Goal: Task Accomplishment & Management: Manage account settings

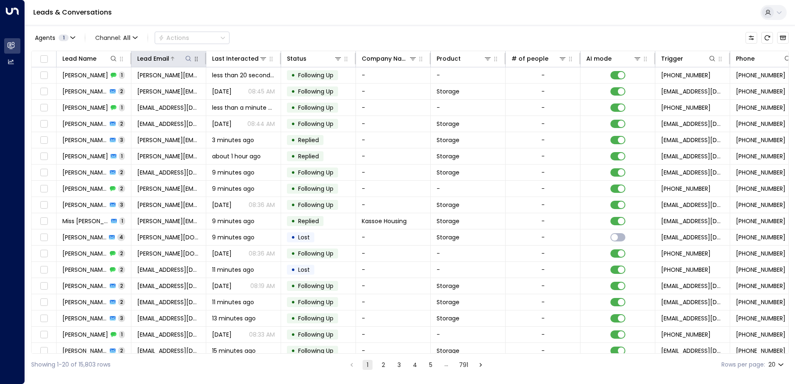
click at [190, 58] on icon at bounding box center [187, 58] width 5 height 5
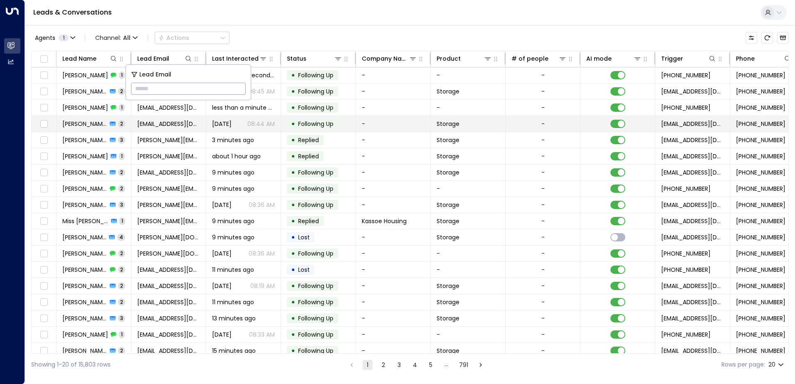
type input "**********"
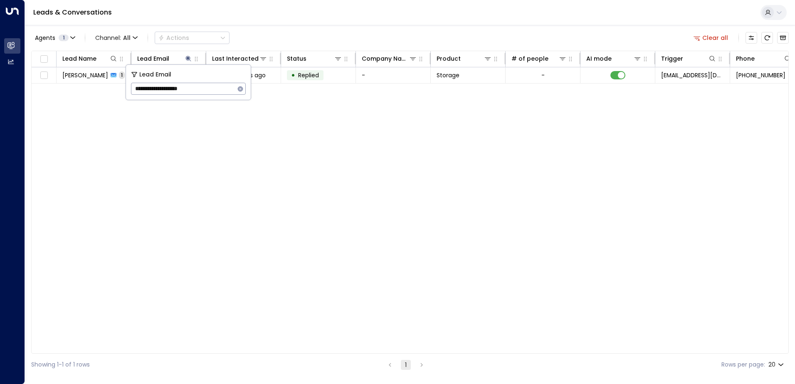
click at [220, 16] on div "Leads & Conversations" at bounding box center [410, 12] width 770 height 25
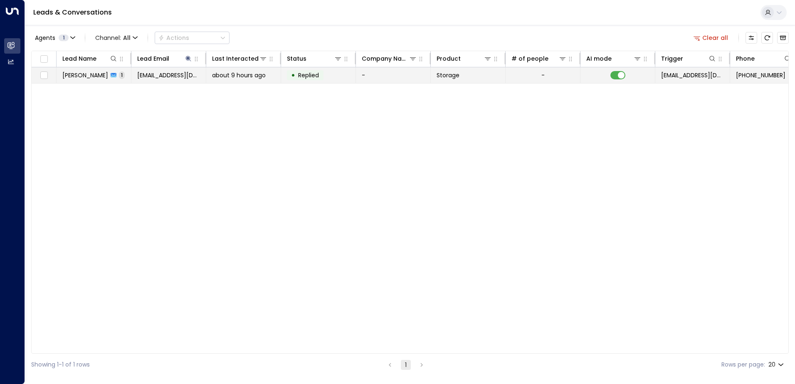
click at [85, 77] on span "[PERSON_NAME]" at bounding box center [85, 75] width 46 height 8
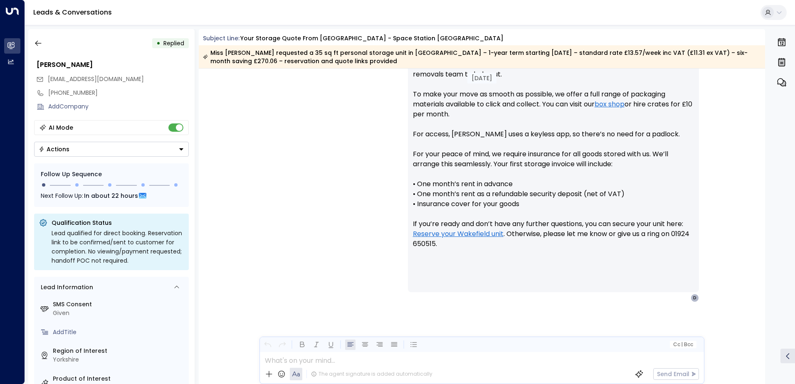
scroll to position [426, 0]
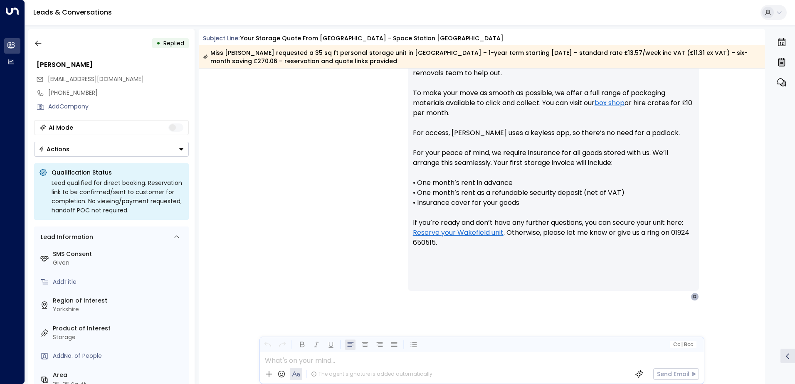
click at [182, 149] on icon "Button group with a nested menu" at bounding box center [181, 149] width 4 height 2
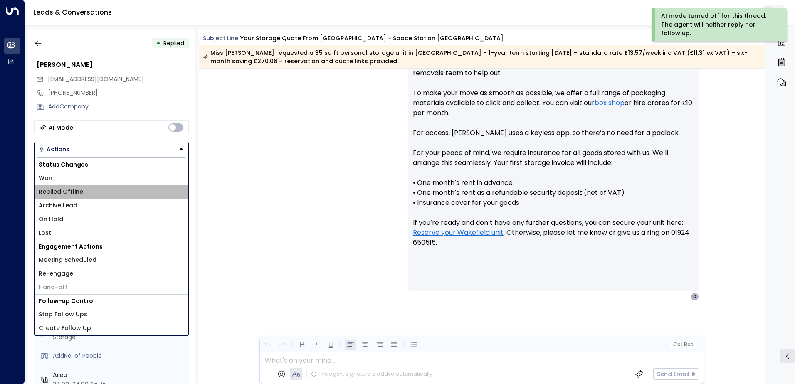
click at [90, 194] on li "Replied Offline" at bounding box center [112, 192] width 154 height 14
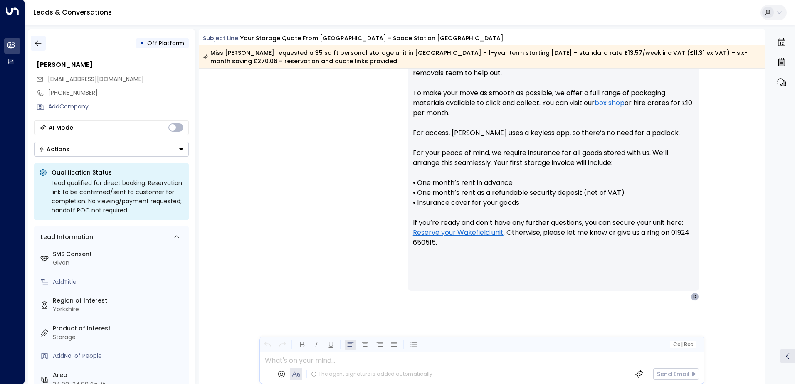
click at [39, 43] on icon "button" at bounding box center [38, 43] width 6 height 5
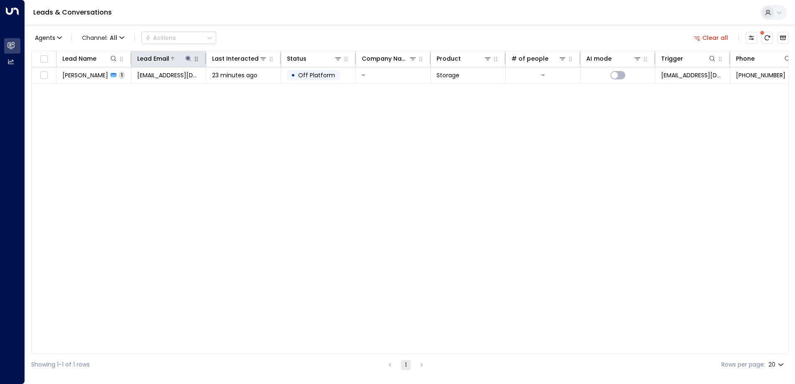
click at [190, 59] on icon at bounding box center [188, 58] width 7 height 7
click at [242, 89] on icon "button" at bounding box center [240, 88] width 5 height 5
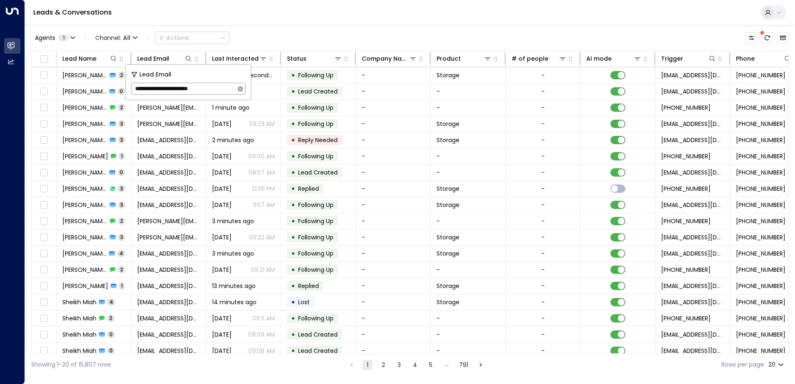
click at [257, 26] on div "Agents 1 Channel: All Actions Lead Name Lead Email Last Interacted Status Compa…" at bounding box center [409, 200] width 757 height 351
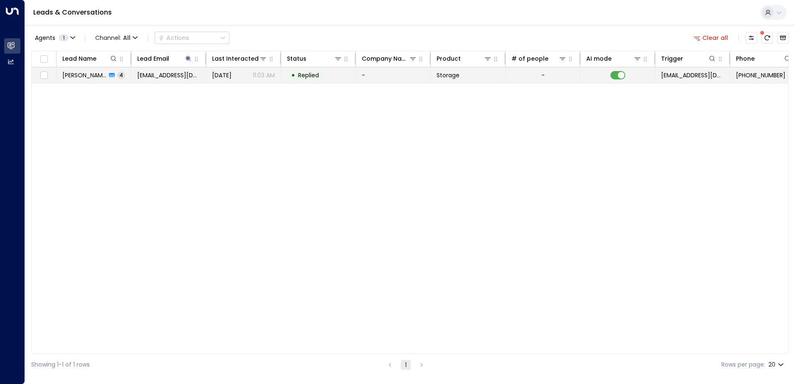
click at [108, 78] on div "[PERSON_NAME] 4" at bounding box center [93, 75] width 63 height 8
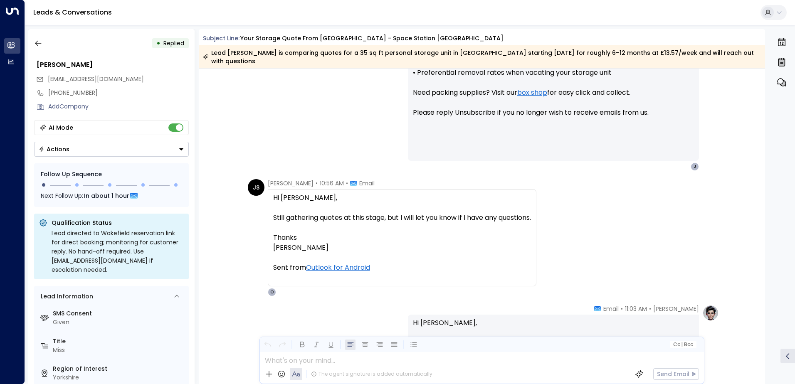
scroll to position [822, 0]
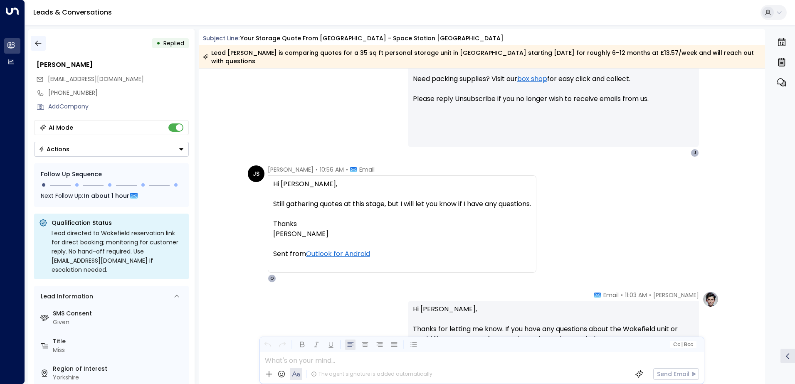
click at [41, 44] on icon "button" at bounding box center [38, 43] width 8 height 8
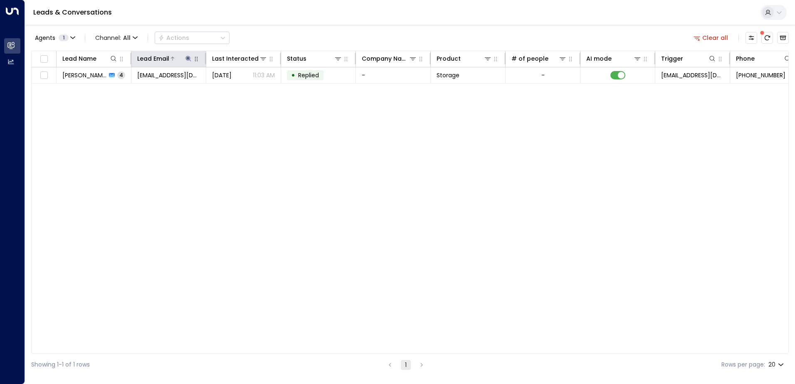
click at [189, 59] on icon at bounding box center [188, 58] width 7 height 7
click at [239, 88] on icon "button" at bounding box center [240, 89] width 7 height 7
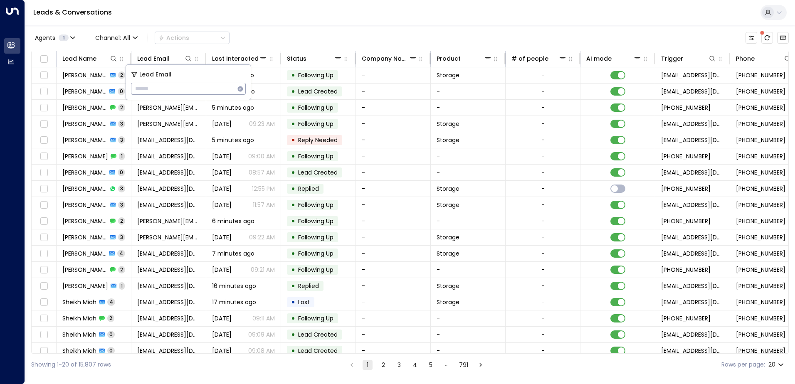
type input "**********"
click at [259, 20] on div "Leads & Conversations" at bounding box center [410, 12] width 770 height 25
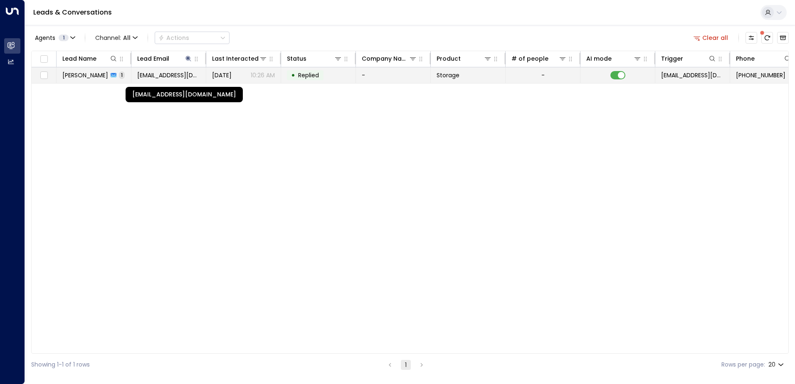
click at [160, 76] on span "[EMAIL_ADDRESS][DOMAIN_NAME]" at bounding box center [168, 75] width 63 height 8
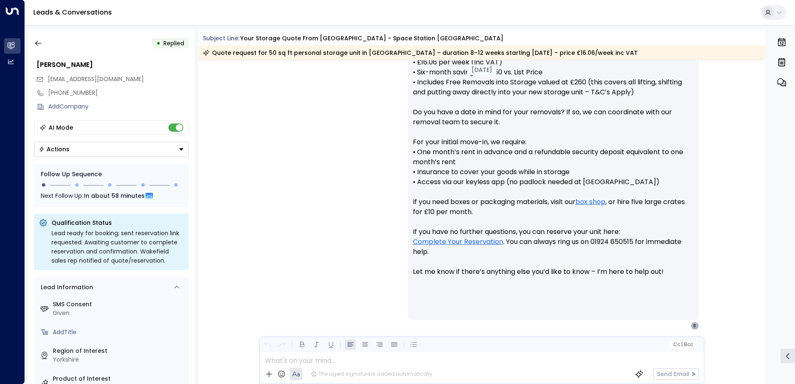
scroll to position [398, 0]
